Goal: Information Seeking & Learning: Check status

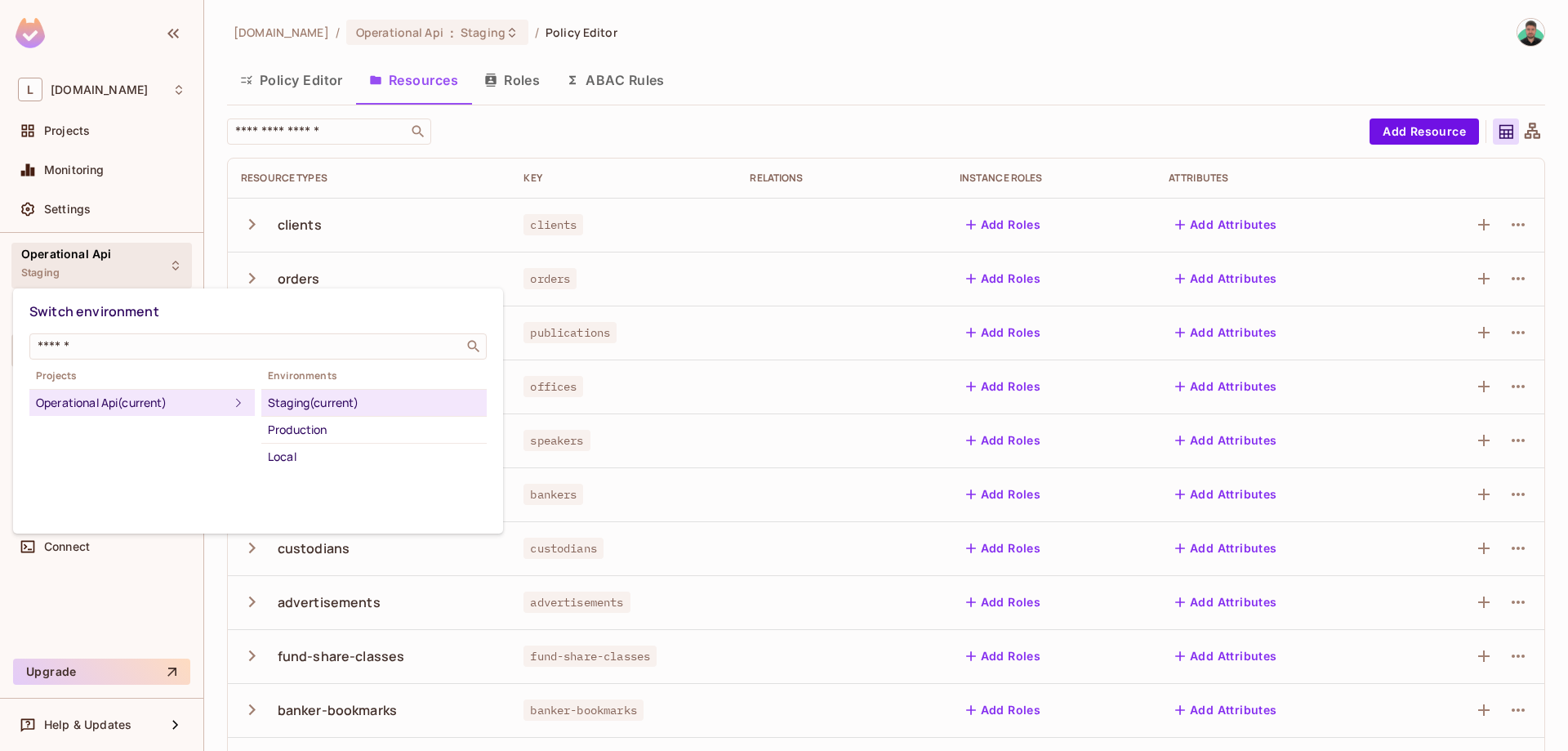
drag, startPoint x: 70, startPoint y: 671, endPoint x: 68, endPoint y: 655, distance: 16.1
click at [70, 670] on div at bounding box center [784, 376] width 1568 height 751
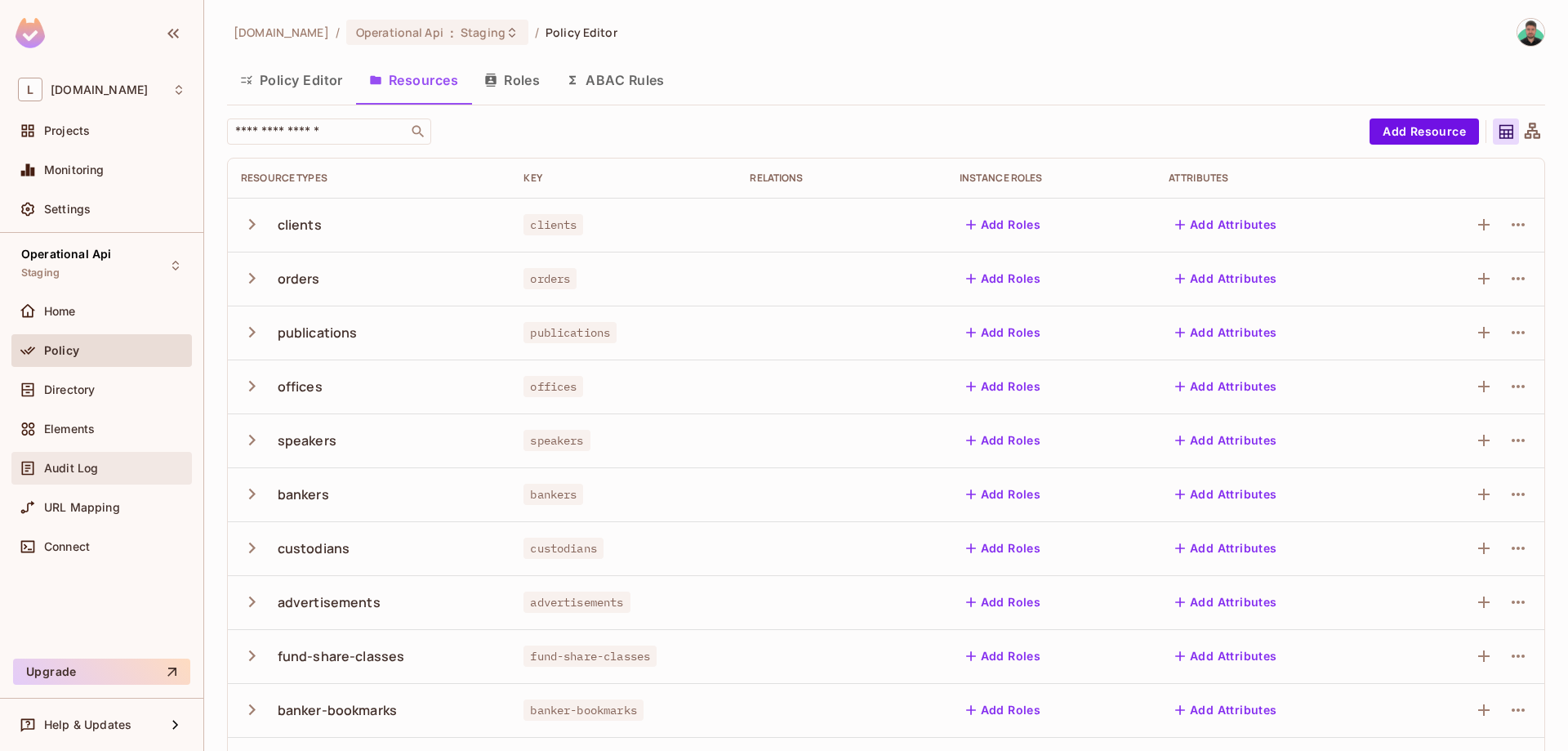
click at [81, 469] on span "Audit Log" at bounding box center [71, 467] width 54 height 13
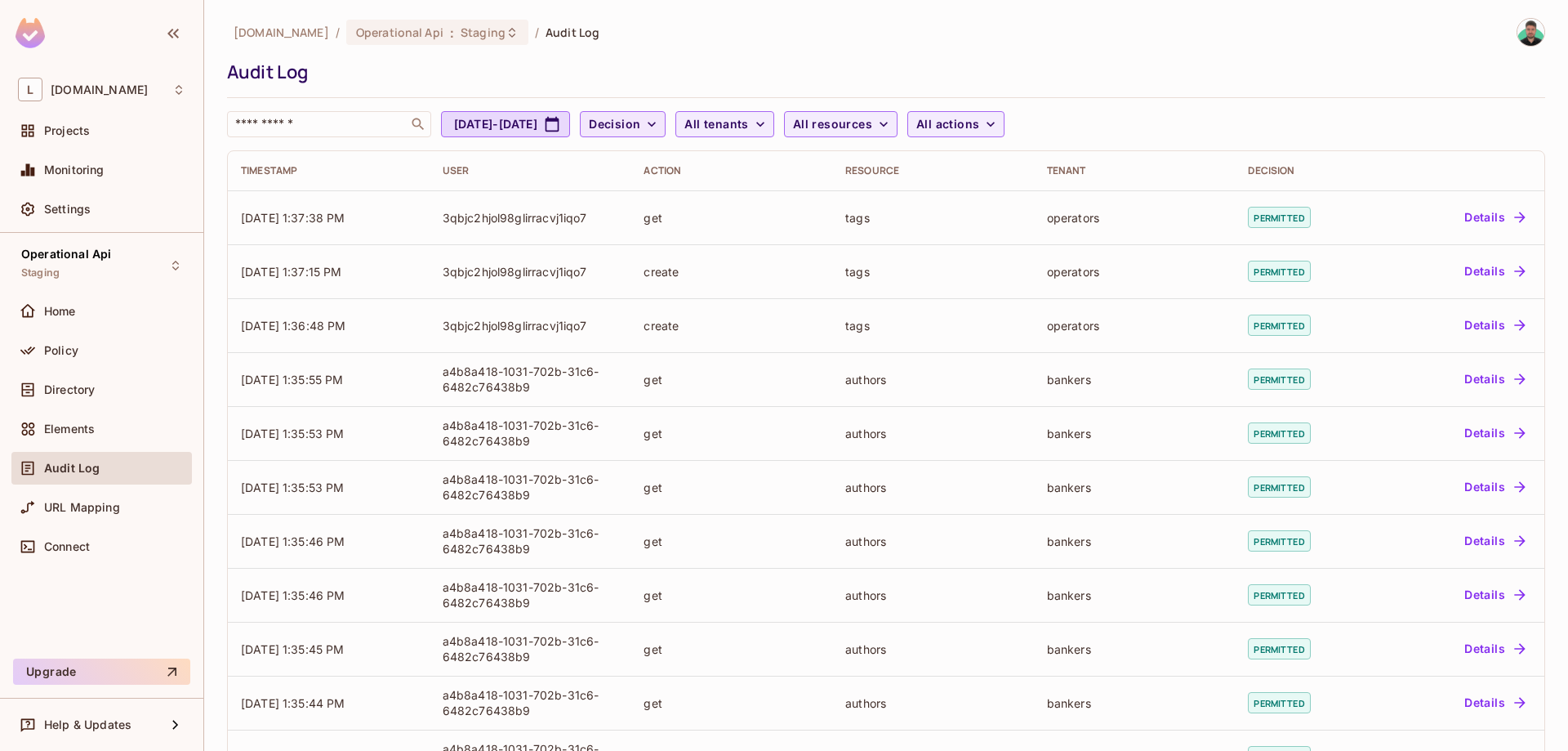
click at [660, 121] on icon "button" at bounding box center [651, 124] width 17 height 17
click at [701, 195] on span "Denied" at bounding box center [705, 197] width 55 height 16
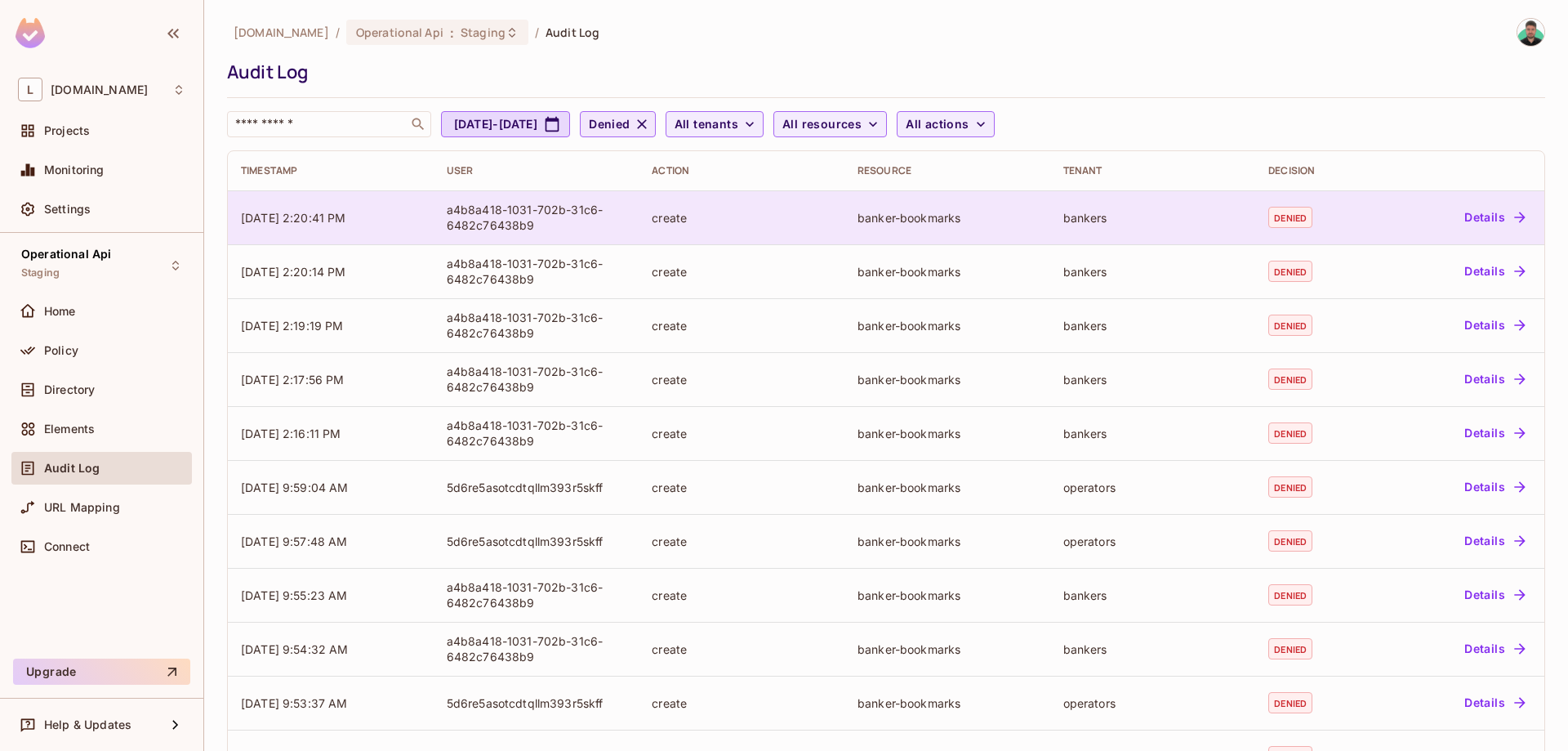
click at [719, 222] on div "create" at bounding box center [742, 217] width 180 height 16
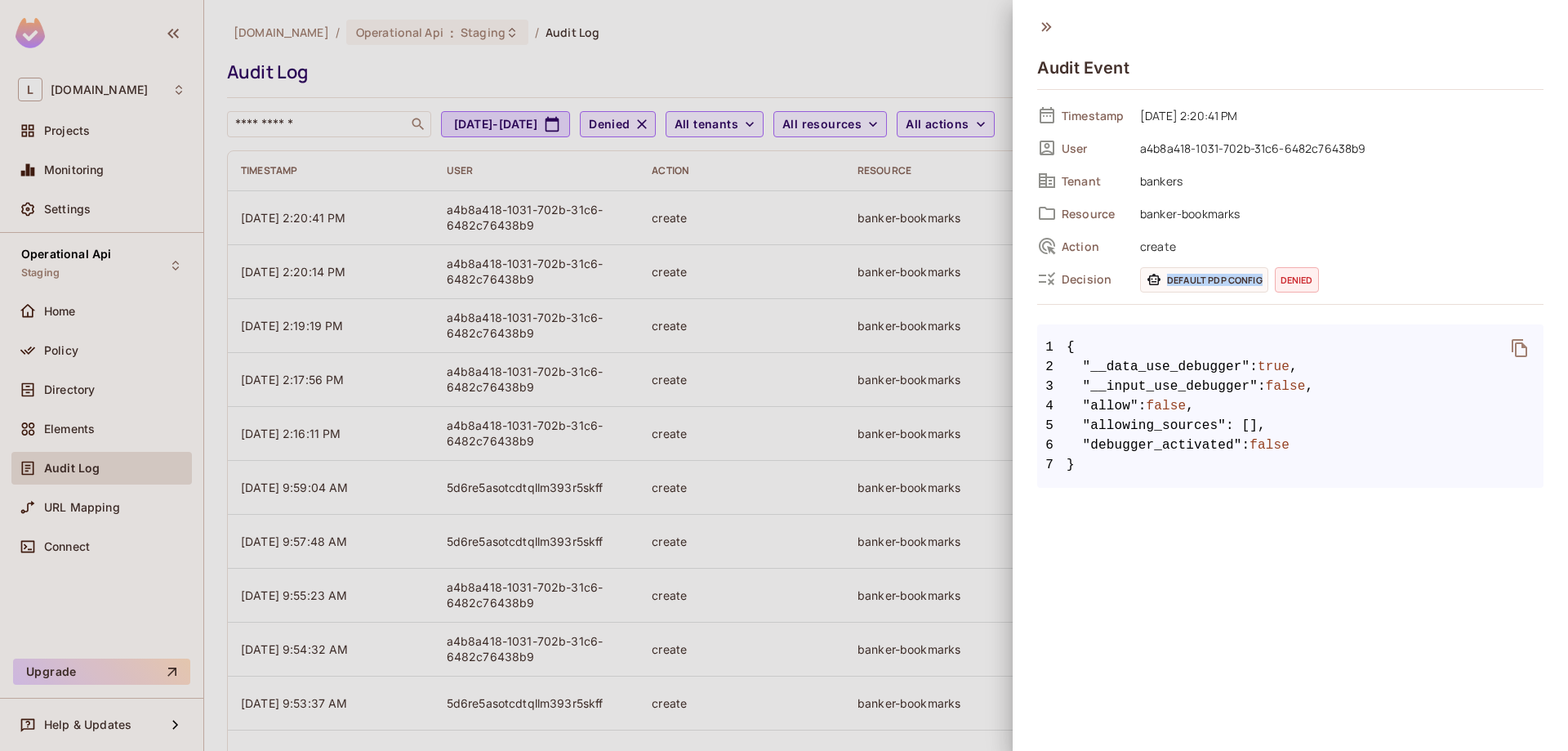
drag, startPoint x: 1166, startPoint y: 283, endPoint x: 1268, endPoint y: 275, distance: 102.3
click at [1268, 275] on div "Default PDP config denied" at bounding box center [1342, 280] width 403 height 26
click at [881, 394] on div at bounding box center [784, 376] width 1568 height 751
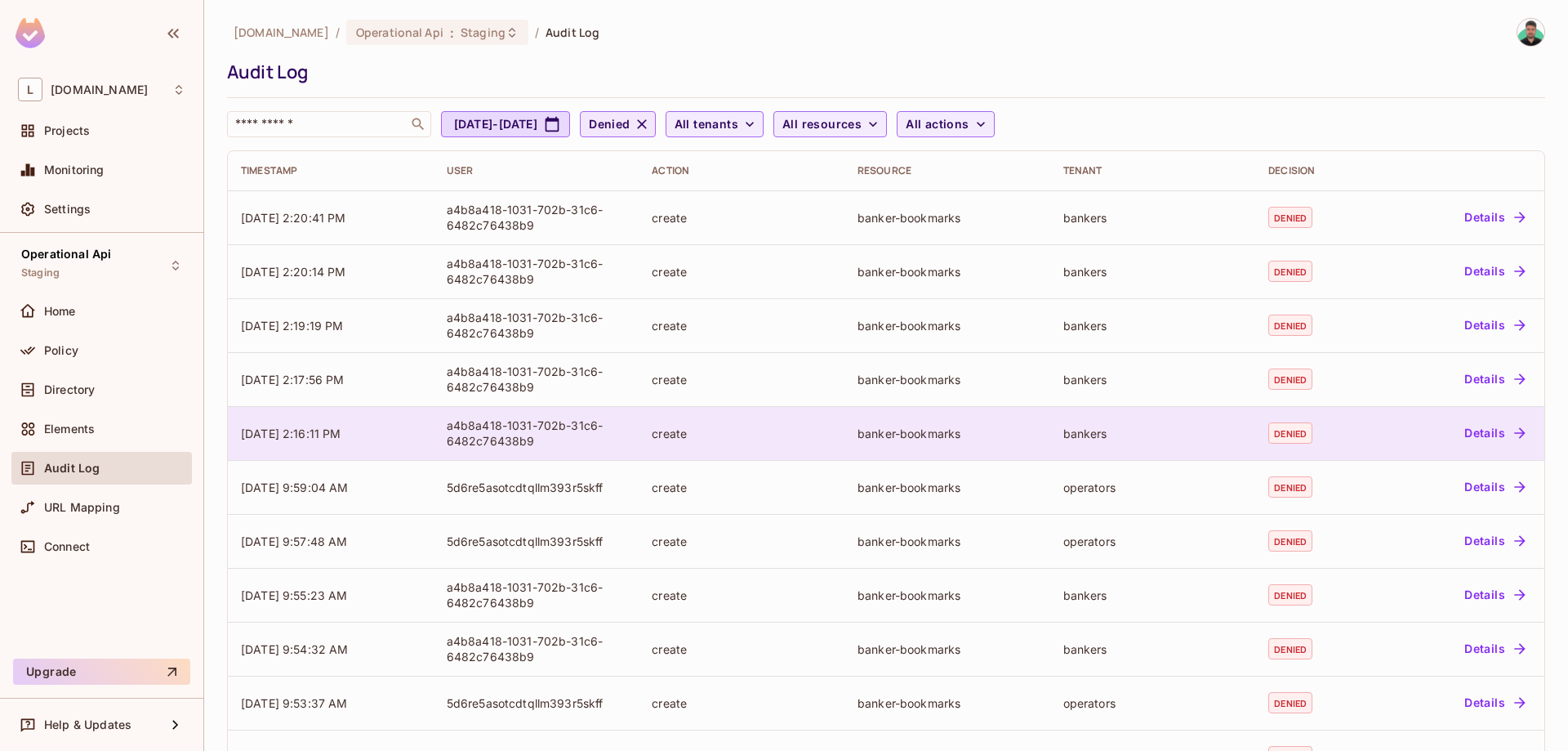
click at [552, 418] on div "a4b8a418-1031-702b-31c6-6482c76438b9" at bounding box center [536, 432] width 180 height 31
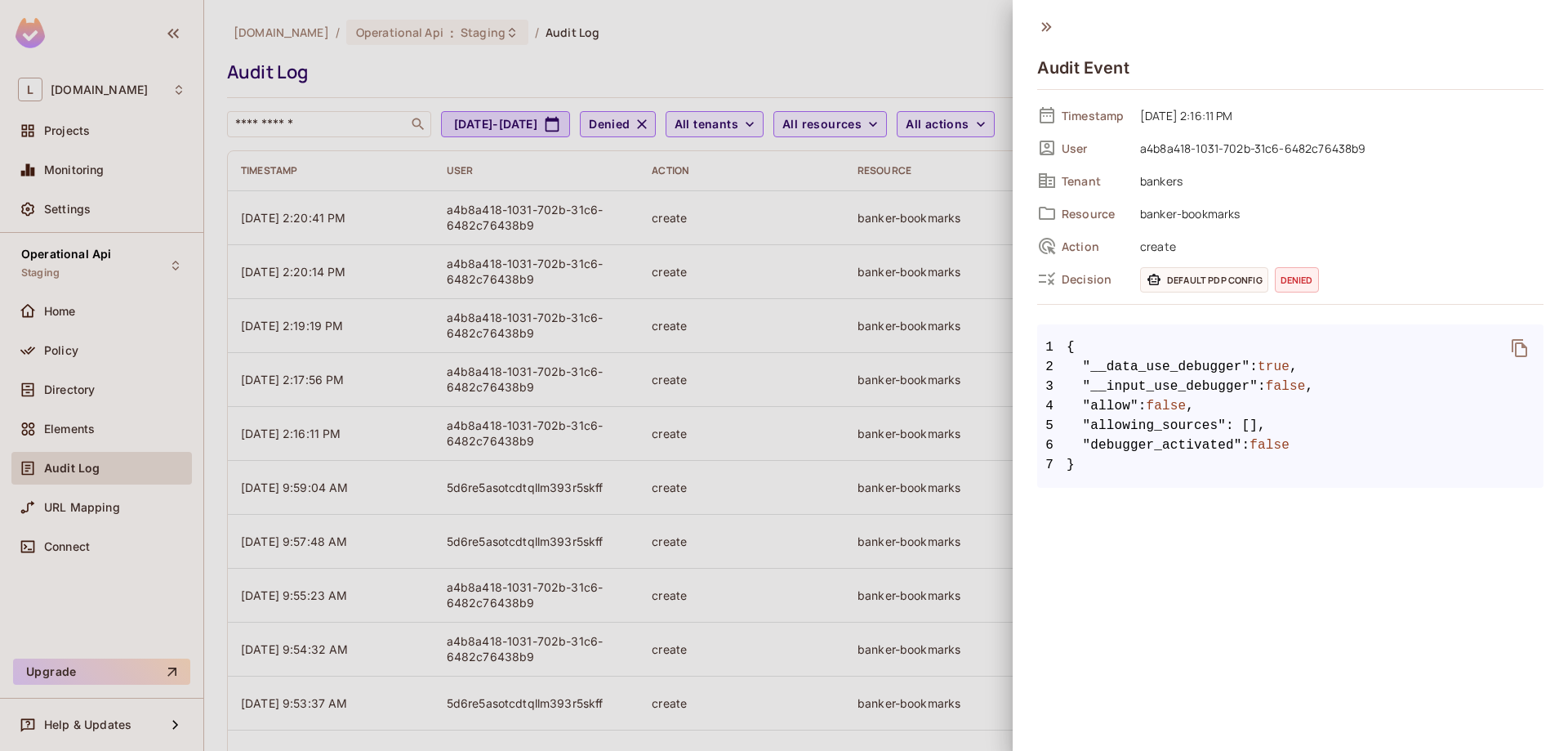
drag, startPoint x: 846, startPoint y: 233, endPoint x: 816, endPoint y: 220, distance: 32.7
click at [841, 233] on div at bounding box center [784, 376] width 1568 height 751
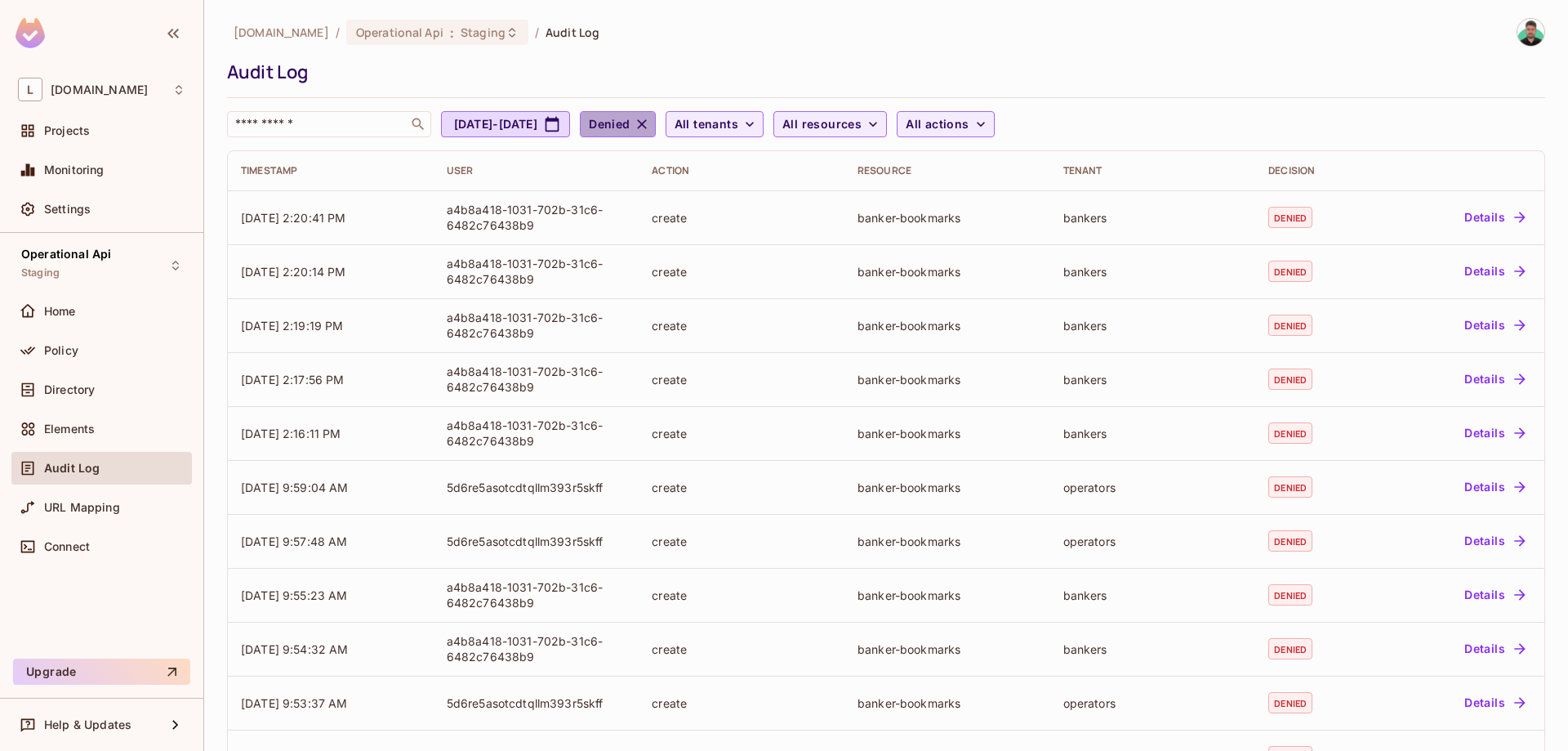
click at [650, 125] on icon "button" at bounding box center [641, 124] width 17 height 17
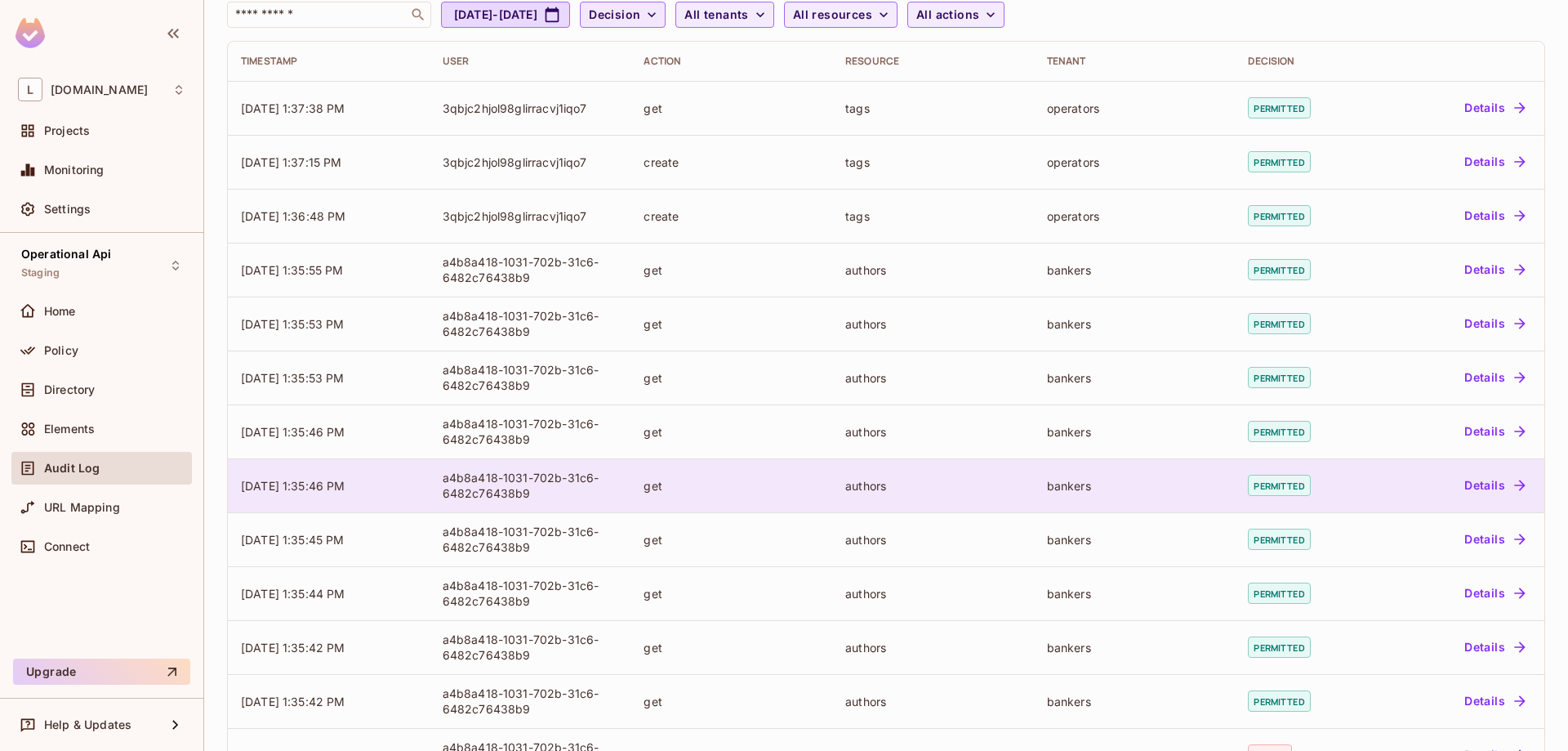
scroll to position [326, 0]
